Goal: Information Seeking & Learning: Learn about a topic

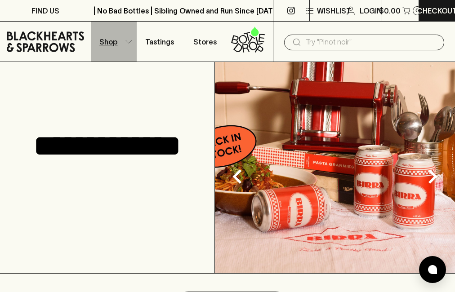
click at [124, 41] on button "Shop" at bounding box center [113, 42] width 45 height 40
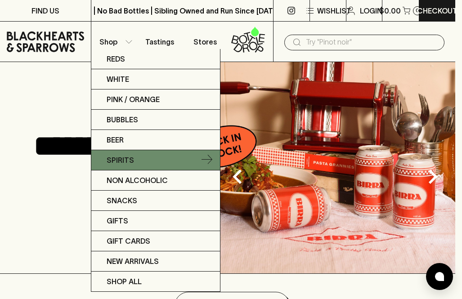
click at [147, 162] on link "Spirits" at bounding box center [155, 160] width 129 height 20
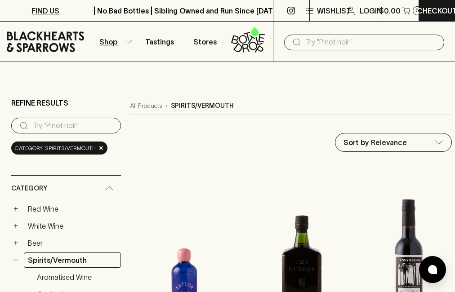
click at [50, 9] on p "FIND US" at bounding box center [45, 10] width 28 height 11
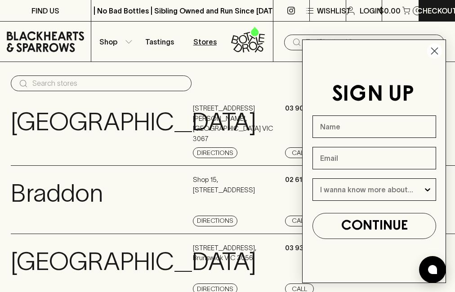
click at [434, 48] on circle "Close dialog" at bounding box center [434, 51] width 15 height 15
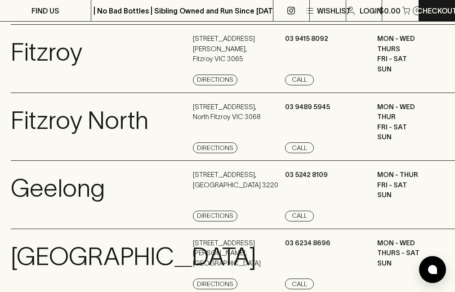
scroll to position [547, 0]
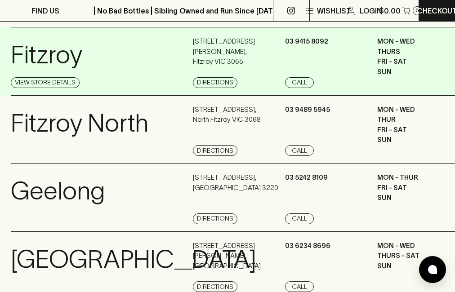
click at [404, 67] on p "FRI - SAT" at bounding box center [417, 62] width 81 height 10
click at [34, 88] on link "View Store Details" at bounding box center [45, 82] width 69 height 11
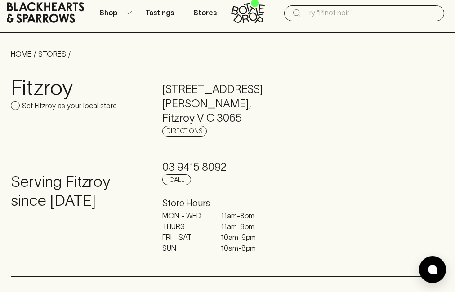
scroll to position [45, 0]
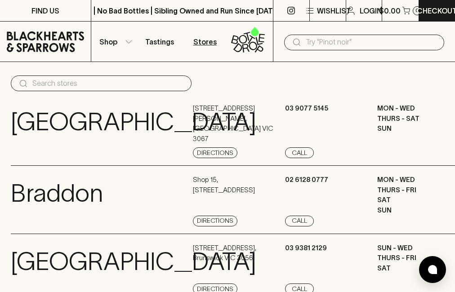
click at [251, 44] on icon at bounding box center [248, 40] width 34 height 30
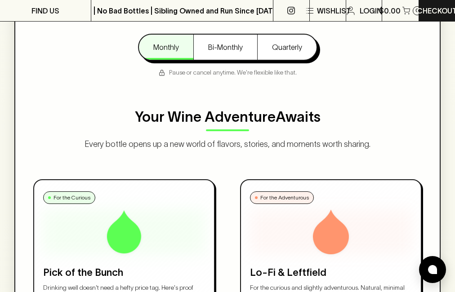
scroll to position [546, 0]
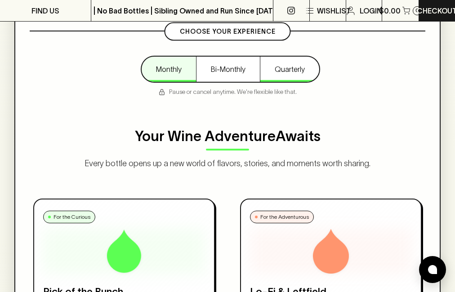
click at [284, 67] on button "Quarterly" at bounding box center [289, 69] width 59 height 25
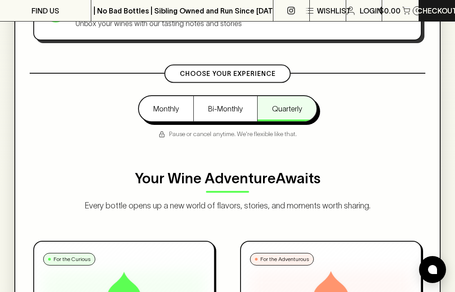
scroll to position [500, 0]
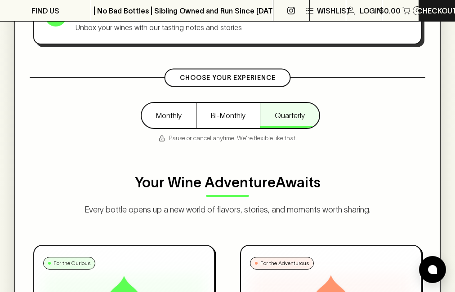
click at [290, 112] on button "Quarterly" at bounding box center [289, 115] width 59 height 25
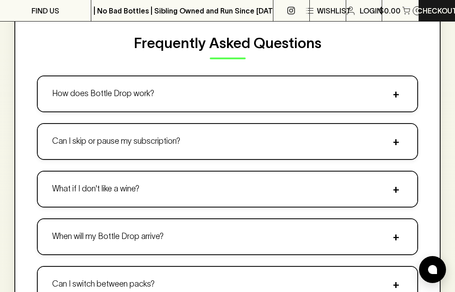
scroll to position [1433, 0]
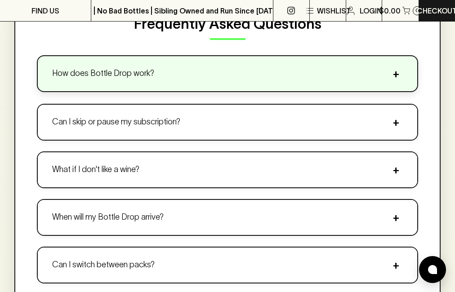
click at [394, 76] on span "+" at bounding box center [395, 73] width 13 height 13
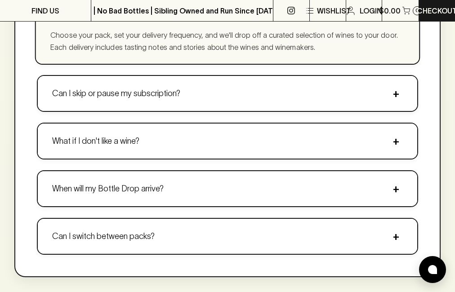
scroll to position [1538, 0]
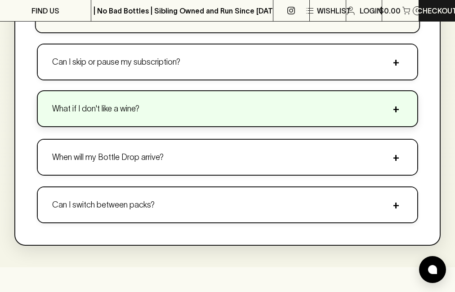
click at [328, 103] on button "What if I don't like a wine? +" at bounding box center [228, 108] width 380 height 35
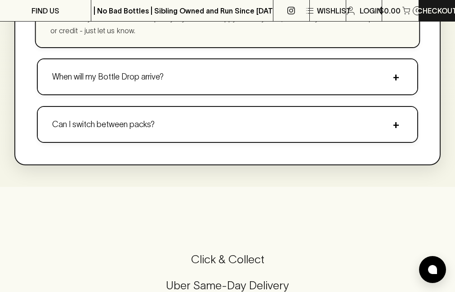
scroll to position [1628, 0]
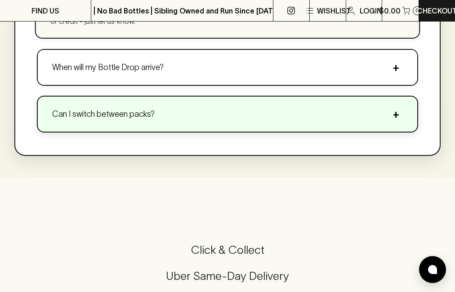
click at [255, 116] on button "Can I switch between packs? +" at bounding box center [228, 114] width 380 height 35
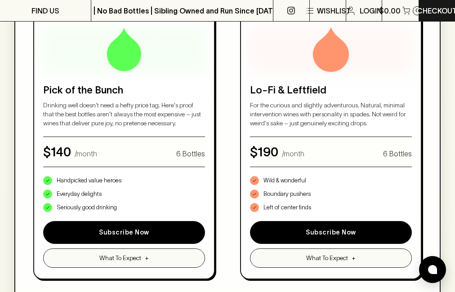
scroll to position [0, 0]
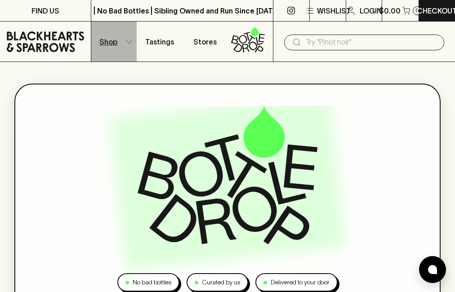
click at [130, 37] on button "Shop" at bounding box center [113, 42] width 45 height 40
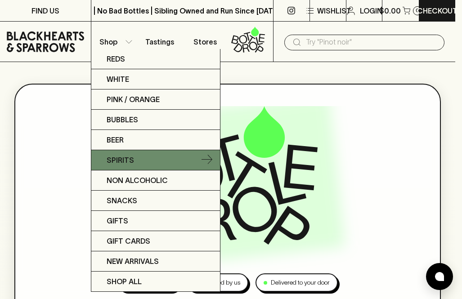
click at [129, 156] on p "Spirits" at bounding box center [120, 160] width 27 height 11
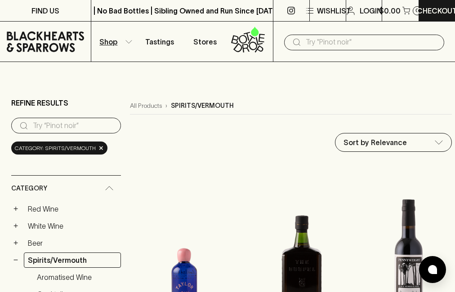
drag, startPoint x: 454, startPoint y: 27, endPoint x: 454, endPoint y: 32, distance: 5.8
click at [454, 32] on div "​" at bounding box center [364, 42] width 182 height 40
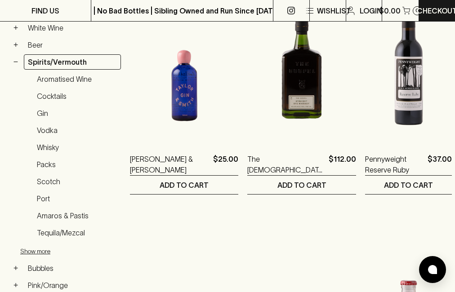
scroll to position [212, 0]
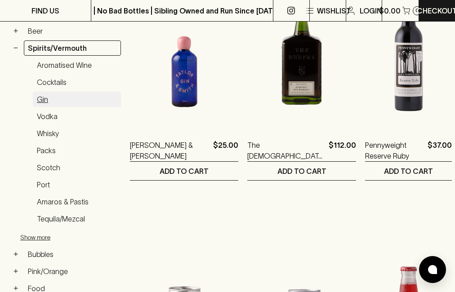
click at [40, 98] on link "Gin" at bounding box center [77, 99] width 88 height 15
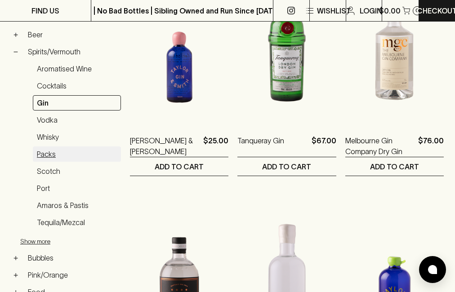
scroll to position [228, 0]
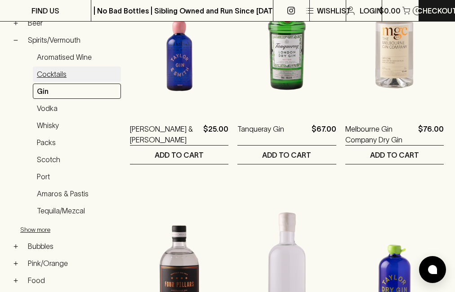
click at [70, 67] on link "Cocktails" at bounding box center [77, 74] width 88 height 15
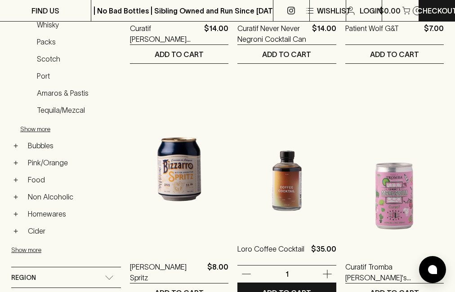
scroll to position [327, 0]
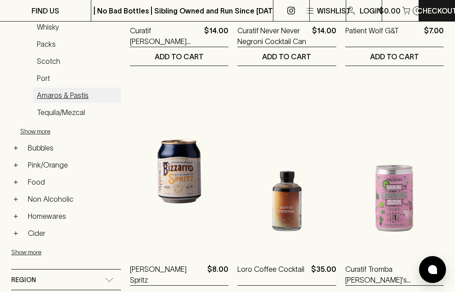
click at [52, 95] on link "Amaros & Pastis" at bounding box center [77, 95] width 88 height 15
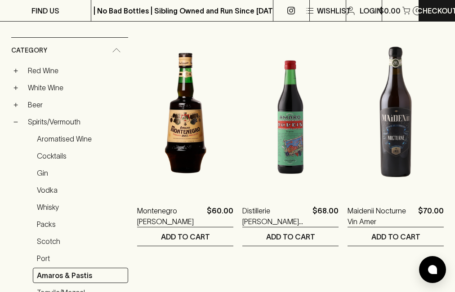
scroll to position [170, 0]
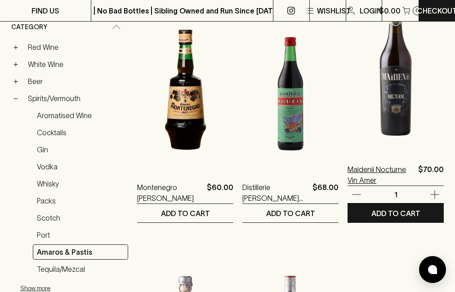
click at [348, 171] on p "Maidenii Nocturne Vin Amer" at bounding box center [381, 175] width 67 height 22
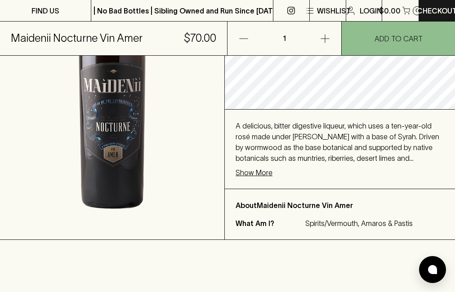
scroll to position [180, 0]
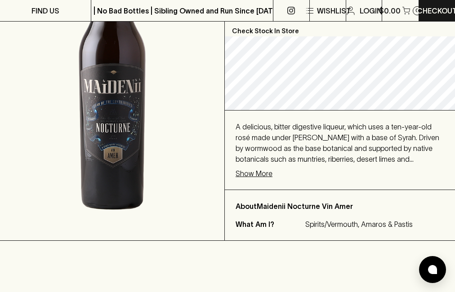
click at [257, 172] on p "Show More" at bounding box center [254, 173] width 37 height 11
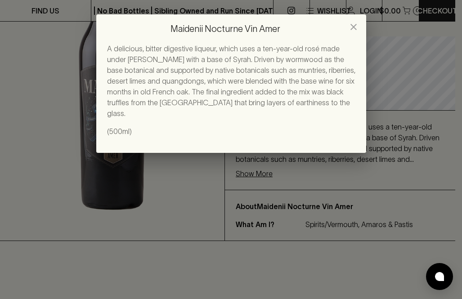
click at [352, 24] on icon "close" at bounding box center [353, 27] width 11 height 11
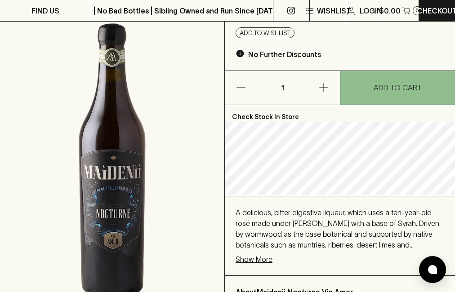
scroll to position [45, 0]
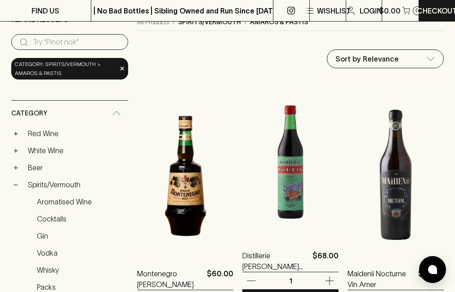
scroll to position [135, 0]
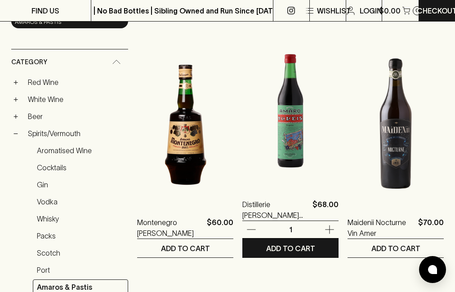
click at [247, 143] on img at bounding box center [290, 106] width 96 height 157
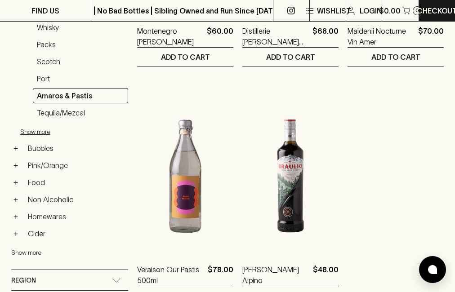
scroll to position [360, 0]
